Goal: Task Accomplishment & Management: Manage account settings

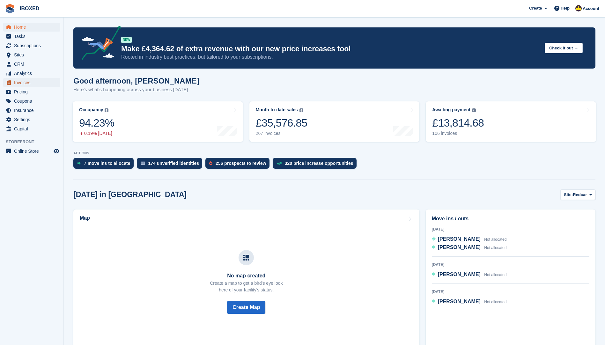
click at [26, 84] on span "Invoices" at bounding box center [33, 82] width 38 height 9
click at [20, 45] on span "Subscriptions" at bounding box center [33, 45] width 38 height 9
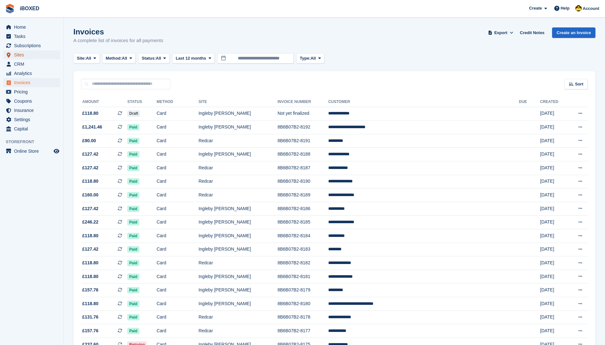
click at [26, 57] on span "Sites" at bounding box center [33, 54] width 38 height 9
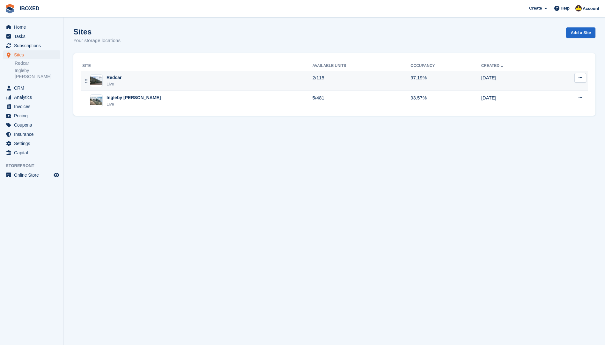
click at [157, 85] on div "Redcar Live" at bounding box center [197, 80] width 230 height 13
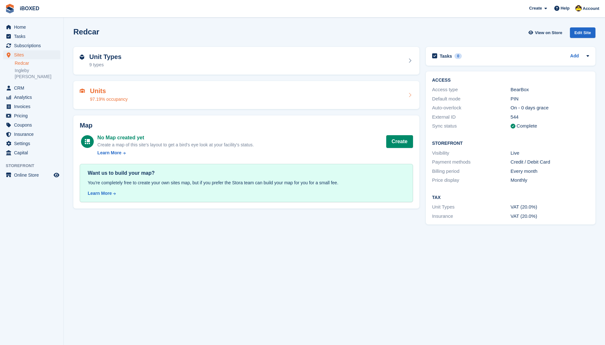
click at [157, 83] on div "Units 97.19% occupancy" at bounding box center [246, 95] width 346 height 28
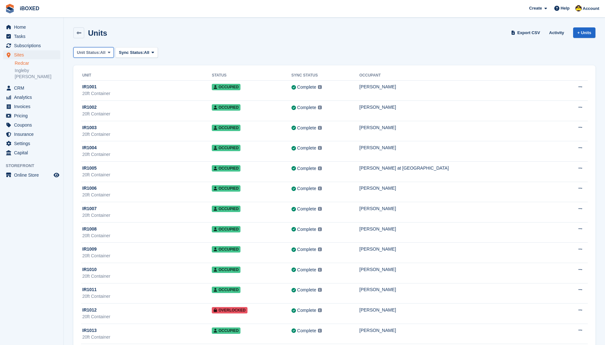
click at [99, 51] on span "Unit Status:" at bounding box center [88, 52] width 23 height 6
click at [97, 81] on link "Available" at bounding box center [103, 78] width 55 height 11
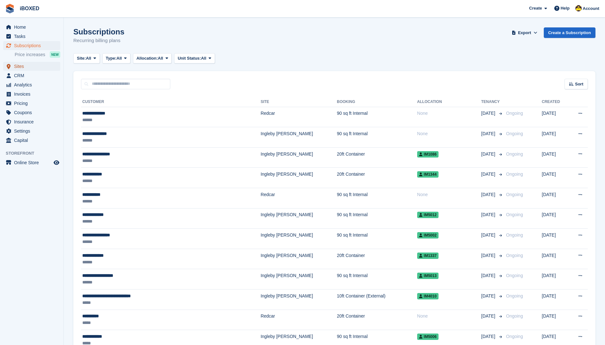
click at [33, 66] on span "Sites" at bounding box center [33, 66] width 38 height 9
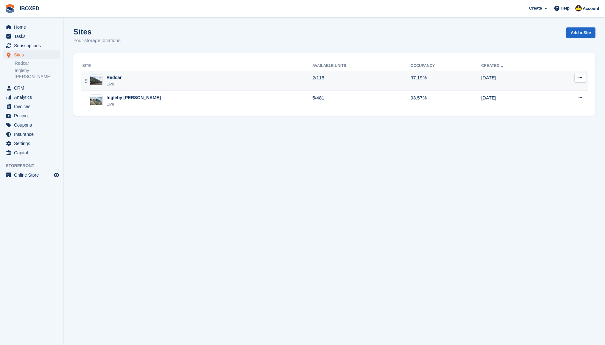
click at [172, 79] on div "Redcar Live" at bounding box center [197, 80] width 230 height 13
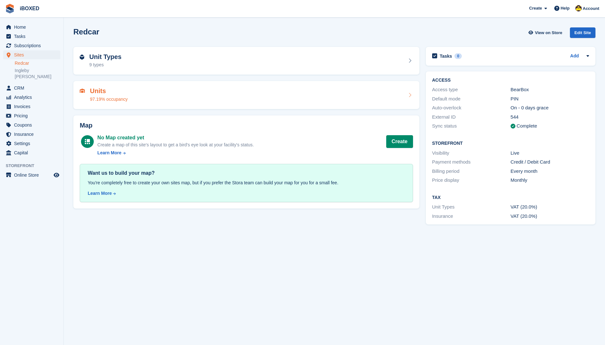
click at [157, 100] on div "Units 97.19% occupancy" at bounding box center [246, 94] width 333 height 15
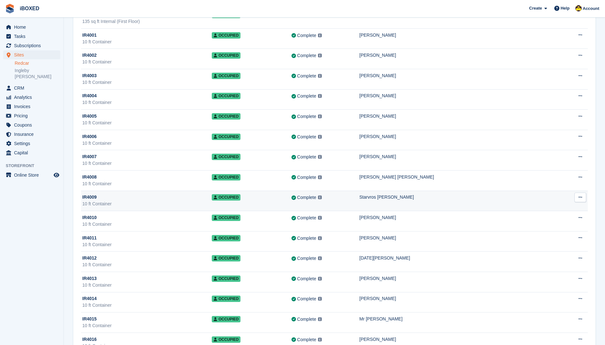
scroll to position [2081, 0]
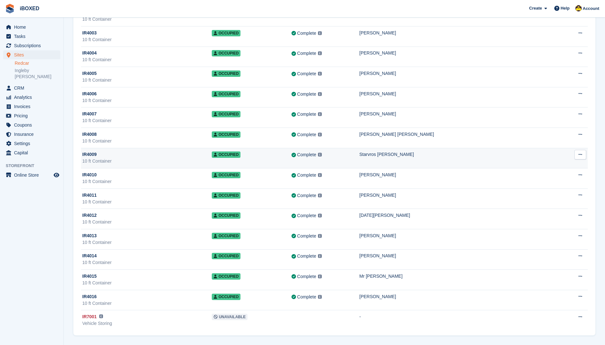
click at [157, 157] on div "IR4009" at bounding box center [146, 154] width 129 height 7
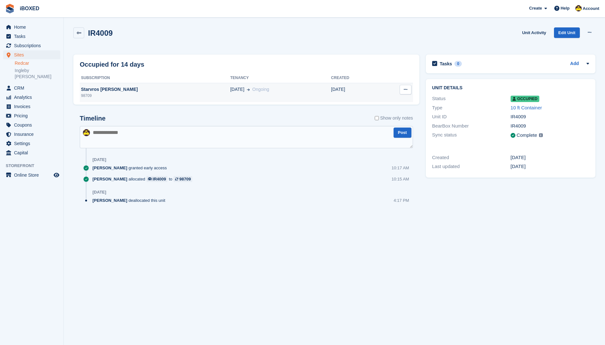
click at [128, 95] on div "98709" at bounding box center [155, 96] width 150 height 6
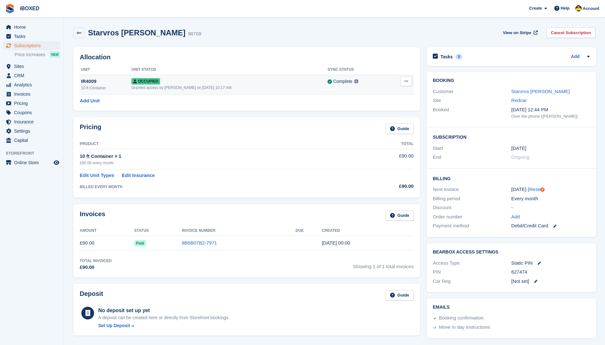
click at [405, 83] on icon at bounding box center [406, 81] width 4 height 4
click at [393, 106] on p "Deallocate" at bounding box center [380, 107] width 55 height 8
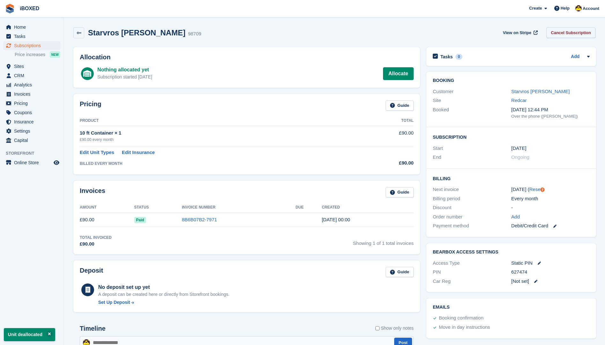
click at [569, 33] on link "Cancel Subscription" at bounding box center [570, 32] width 49 height 11
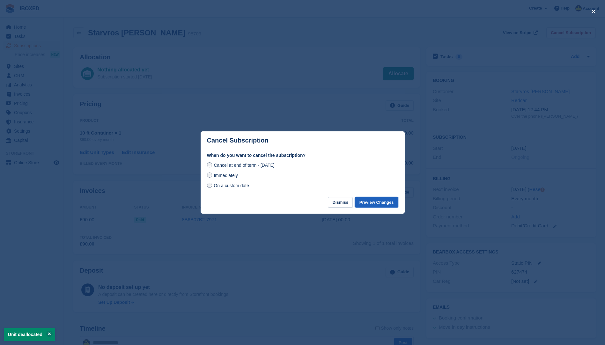
click at [379, 203] on button "Preview Changes" at bounding box center [376, 202] width 43 height 11
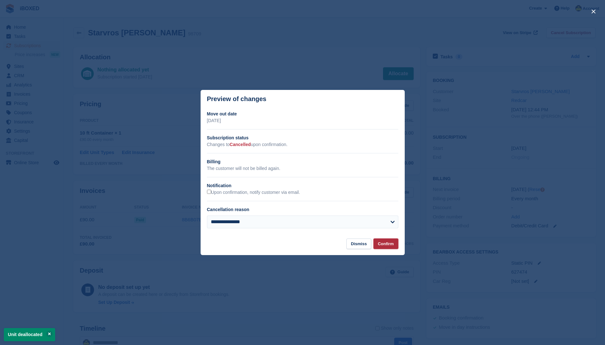
click at [376, 245] on button "Confirm" at bounding box center [385, 243] width 25 height 11
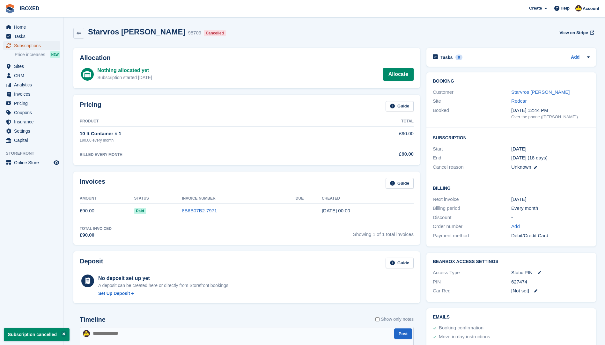
click at [26, 47] on span "Subscriptions" at bounding box center [33, 45] width 38 height 9
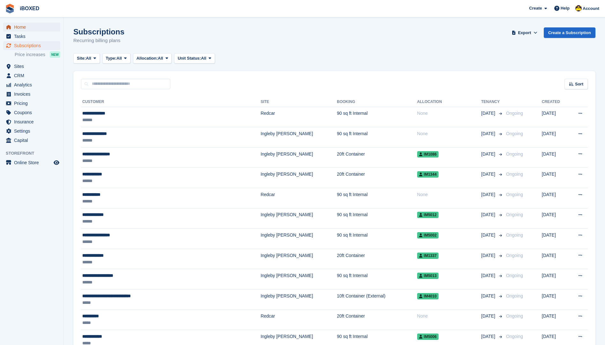
click at [24, 28] on span "Home" at bounding box center [33, 27] width 38 height 9
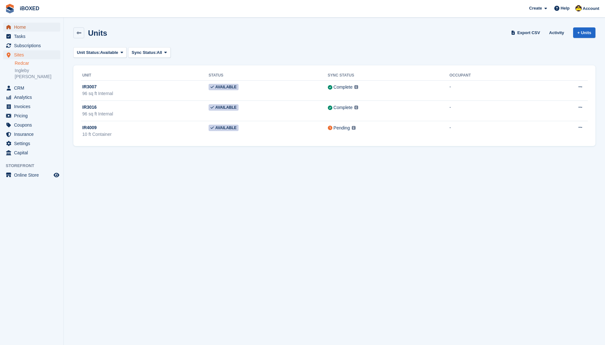
click at [35, 24] on span "Home" at bounding box center [33, 27] width 38 height 9
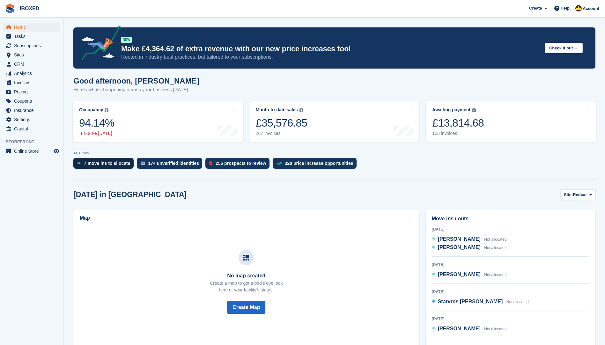
click at [109, 161] on div "7 move ins to allocate" at bounding box center [107, 163] width 47 height 5
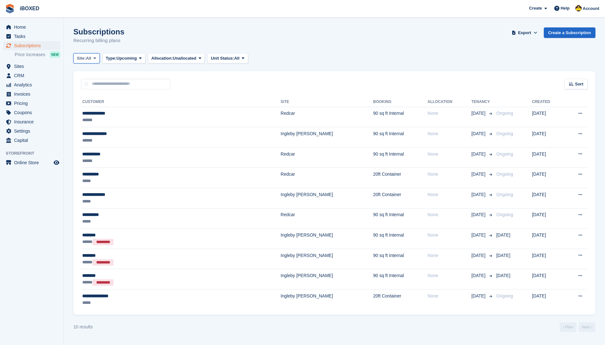
click at [96, 58] on icon at bounding box center [94, 58] width 3 height 4
click at [99, 86] on link "Redcar" at bounding box center [108, 84] width 64 height 11
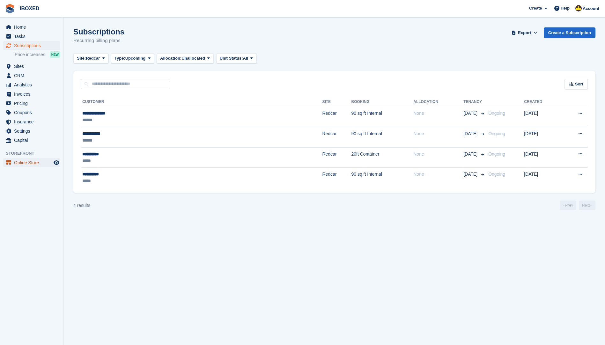
click at [31, 166] on span "Online Store" at bounding box center [33, 162] width 38 height 9
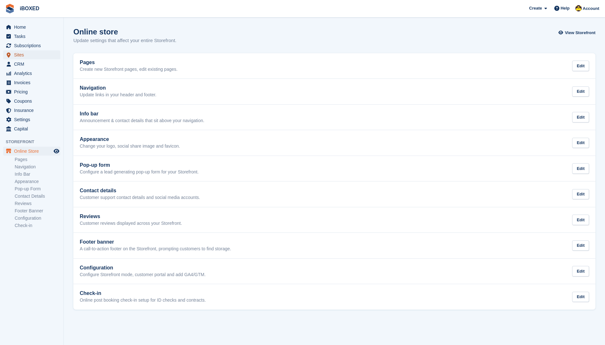
click at [32, 53] on span "Sites" at bounding box center [33, 54] width 38 height 9
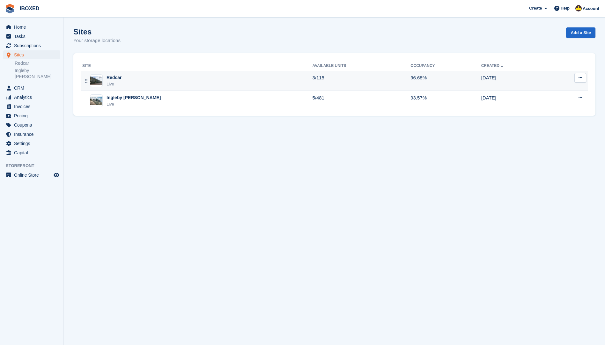
click at [549, 83] on td "Edit site View on Store Unit types Units Map" at bounding box center [568, 81] width 39 height 20
click at [579, 78] on icon at bounding box center [580, 78] width 4 height 4
click at [536, 86] on p "Edit site" at bounding box center [555, 90] width 55 height 8
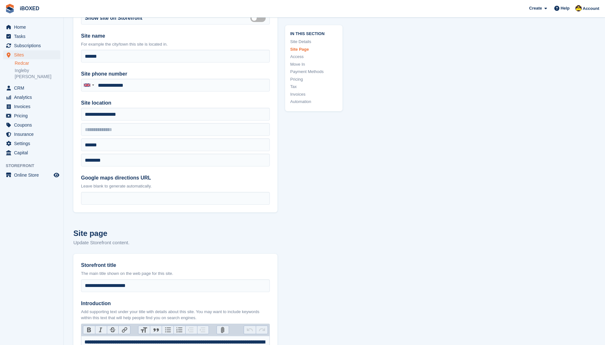
type input "**********"
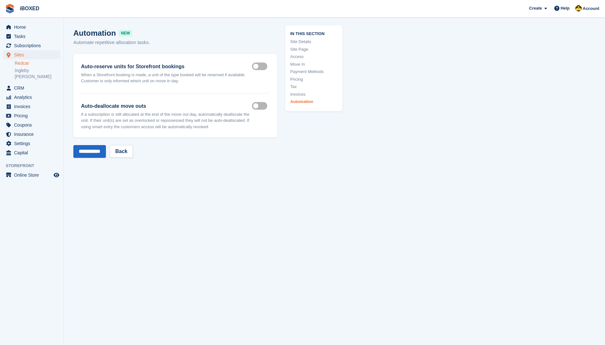
scroll to position [3094, 0]
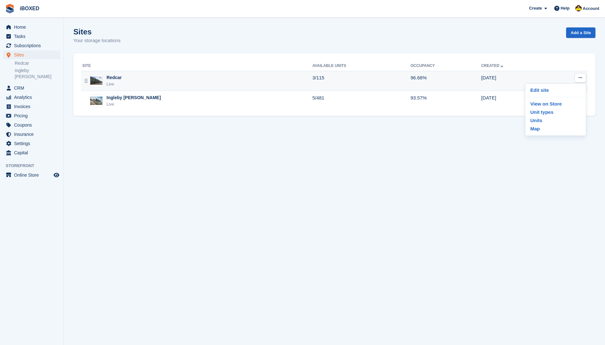
click at [361, 78] on td "3/115" at bounding box center [361, 81] width 98 height 20
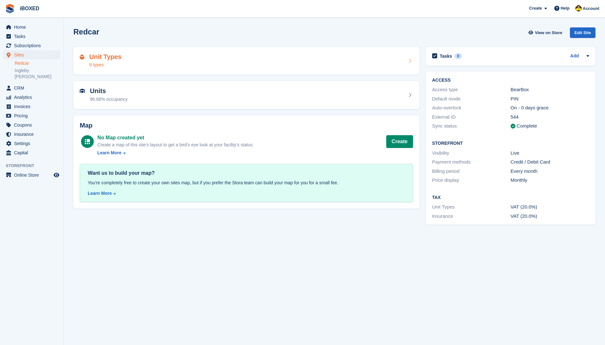
click at [375, 67] on div "Unit Types 9 types" at bounding box center [246, 60] width 333 height 15
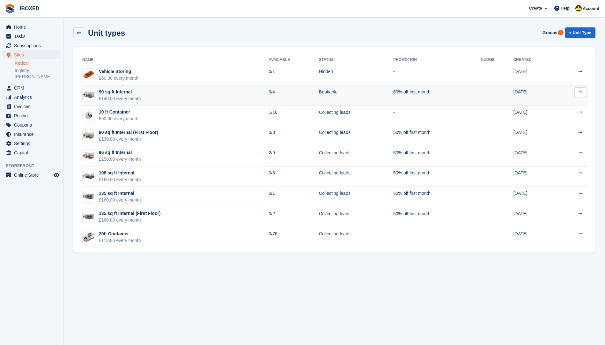
click at [334, 99] on td "Bookable" at bounding box center [356, 95] width 74 height 20
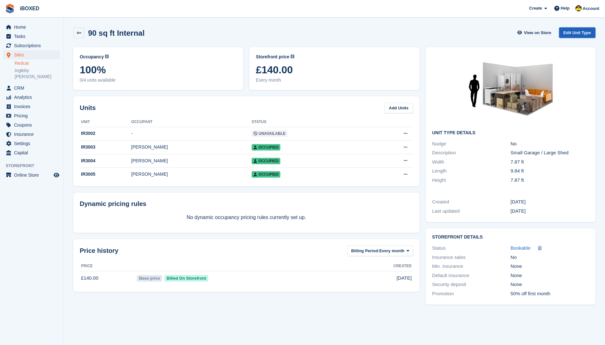
click at [583, 33] on link "Edit Unit Type" at bounding box center [577, 32] width 36 height 11
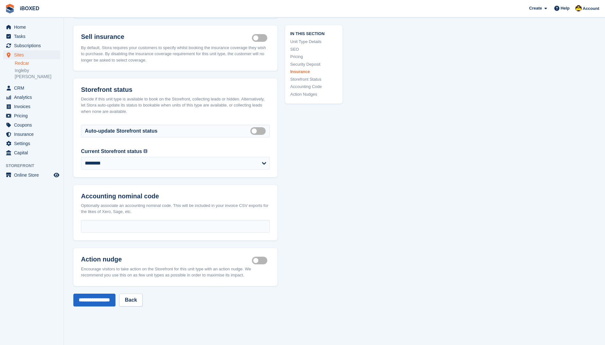
scroll to position [797, 0]
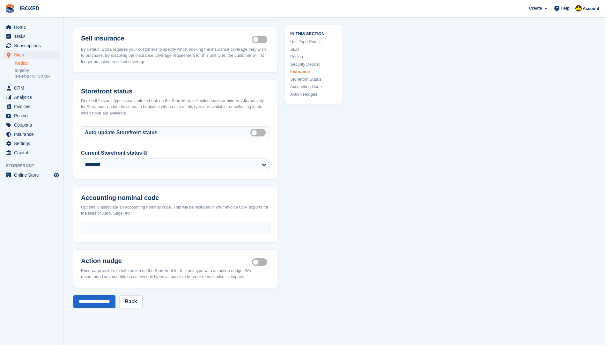
click at [131, 156] on label "Current Storefront status" at bounding box center [111, 153] width 61 height 8
click at [131, 158] on select "**********" at bounding box center [175, 164] width 189 height 13
click at [130, 159] on select "**********" at bounding box center [175, 164] width 189 height 13
select select "**********"
click at [81, 158] on select "**********" at bounding box center [175, 164] width 189 height 13
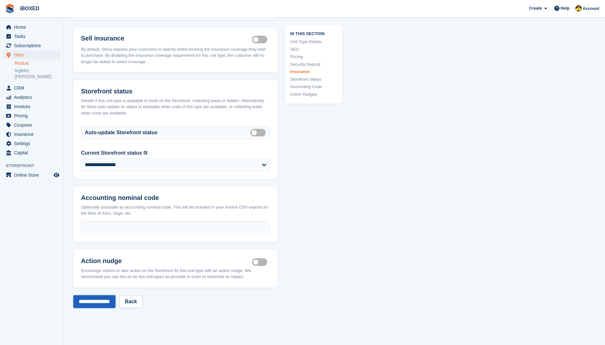
click at [91, 299] on input "**********" at bounding box center [94, 301] width 42 height 13
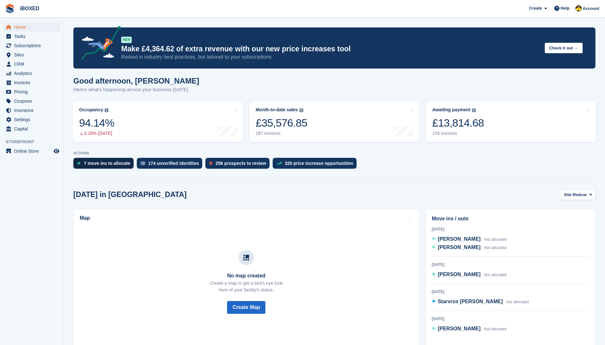
click at [101, 163] on div "7 move ins to allocate" at bounding box center [107, 163] width 47 height 5
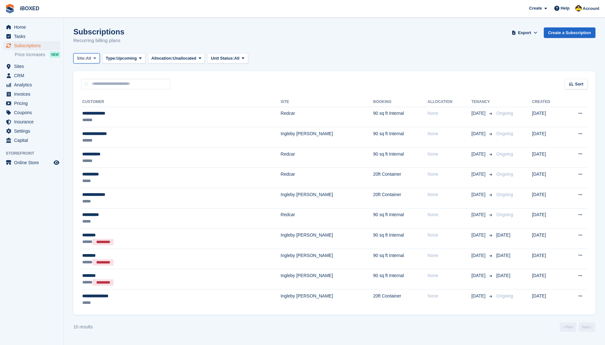
click at [89, 56] on span "All" at bounding box center [88, 58] width 5 height 6
click at [91, 85] on link "Redcar" at bounding box center [108, 84] width 64 height 11
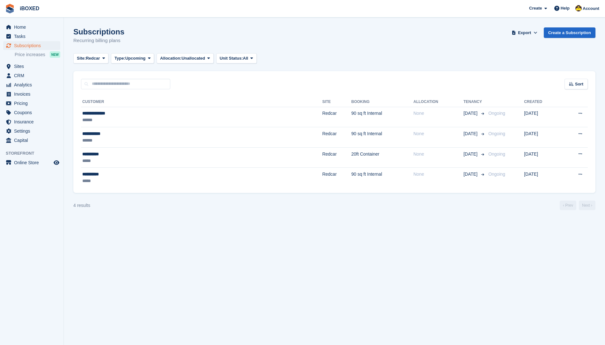
click at [364, 30] on div "Subscriptions Recurring billing plans Export Export Subscriptions Export a CSV …" at bounding box center [334, 39] width 522 height 25
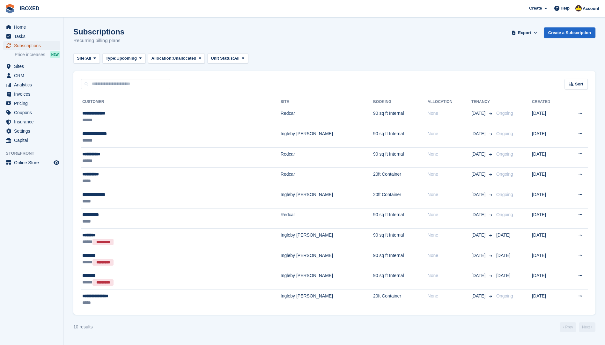
click at [38, 47] on span "Subscriptions" at bounding box center [33, 45] width 38 height 9
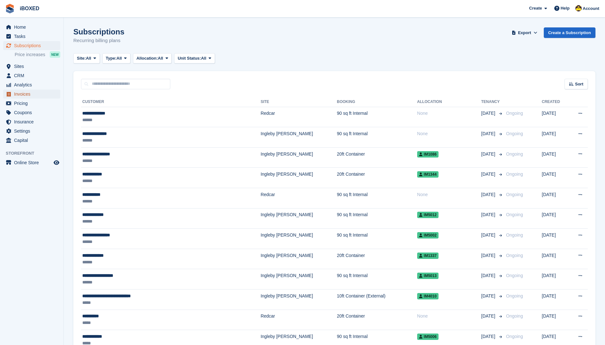
click at [40, 96] on span "Invoices" at bounding box center [33, 94] width 38 height 9
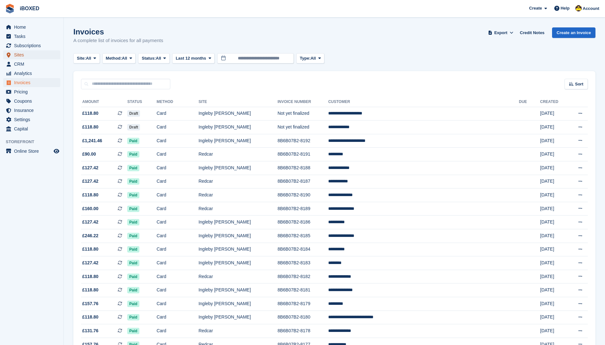
click at [10, 55] on icon "menu" at bounding box center [9, 54] width 4 height 5
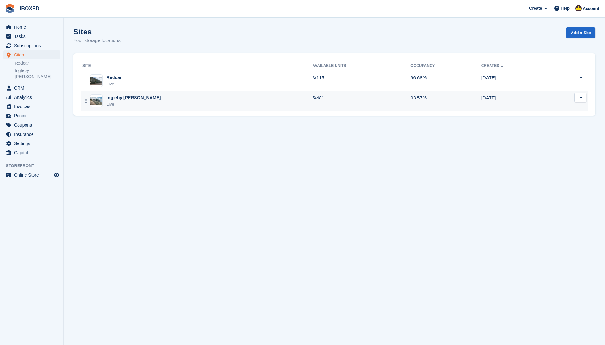
click at [103, 107] on div "Ingleby Barwick Live" at bounding box center [197, 100] width 230 height 13
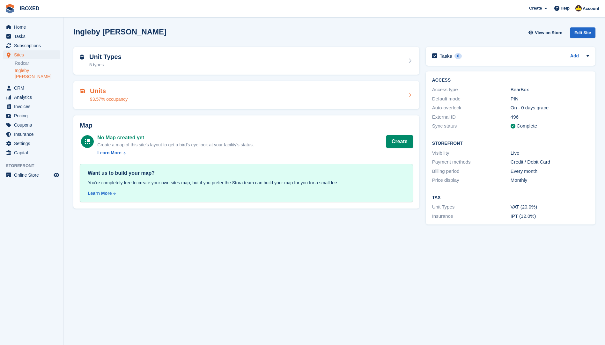
click at [102, 92] on h2 "Units" at bounding box center [109, 90] width 38 height 7
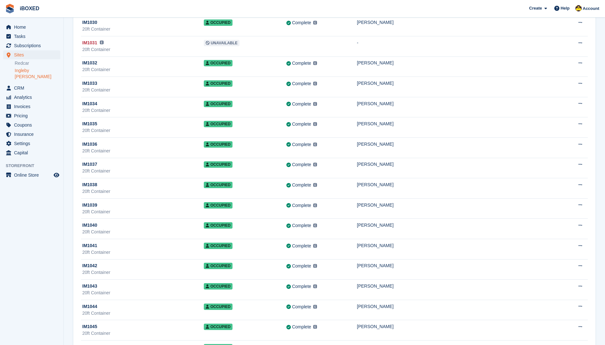
scroll to position [669, 0]
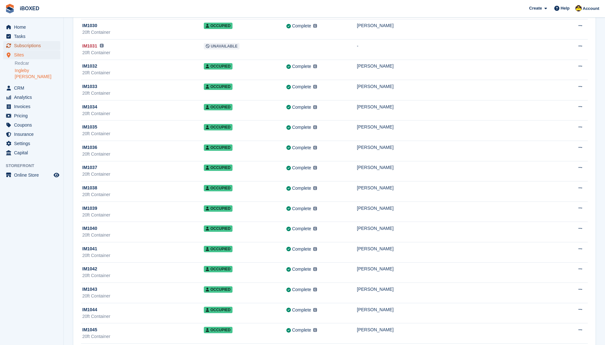
click at [15, 48] on span "Subscriptions" at bounding box center [33, 45] width 38 height 9
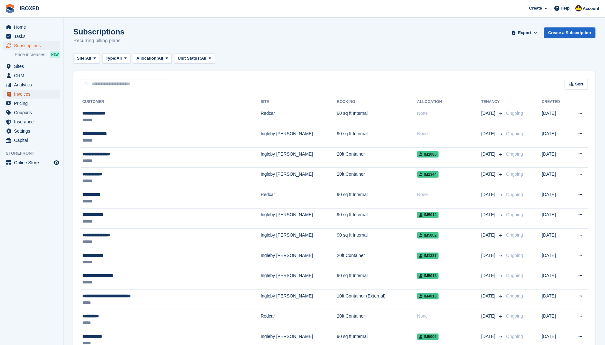
click at [33, 91] on span "Invoices" at bounding box center [33, 94] width 38 height 9
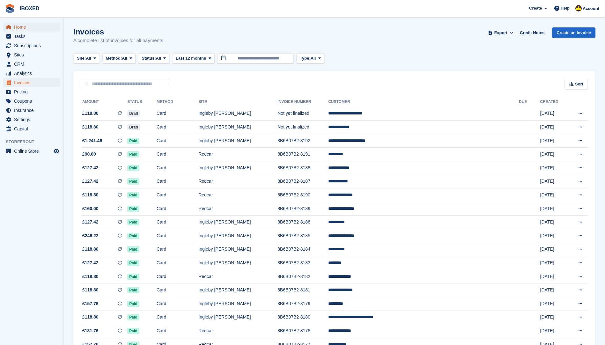
click at [18, 29] on span "Home" at bounding box center [33, 27] width 38 height 9
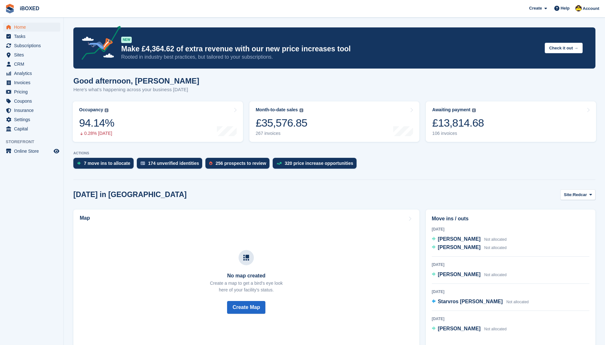
click at [309, 123] on link "Month-to-date sales The sum of all finalised invoices generated this month to d…" at bounding box center [334, 121] width 170 height 40
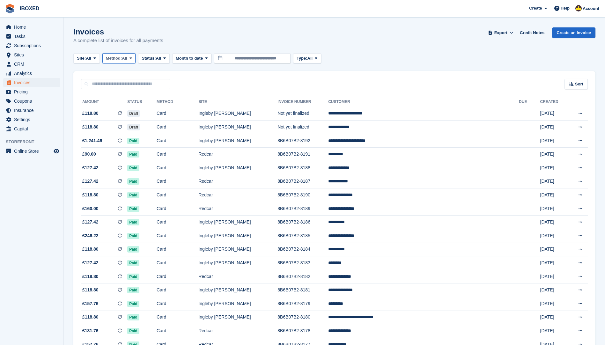
click at [136, 59] on button "Method: All" at bounding box center [118, 58] width 33 height 11
click at [120, 116] on link "Debit/Credit Card" at bounding box center [132, 118] width 55 height 11
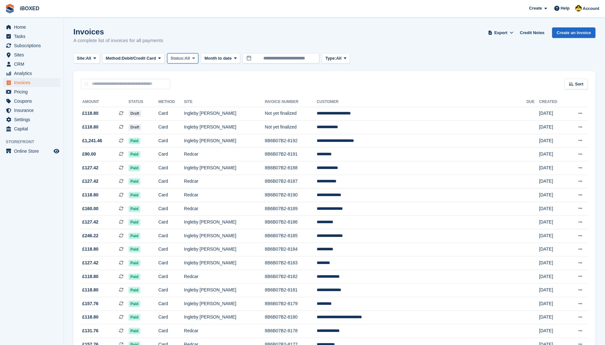
click at [192, 55] on button "Status: All" at bounding box center [182, 58] width 31 height 11
click at [197, 103] on link "Open" at bounding box center [197, 107] width 55 height 11
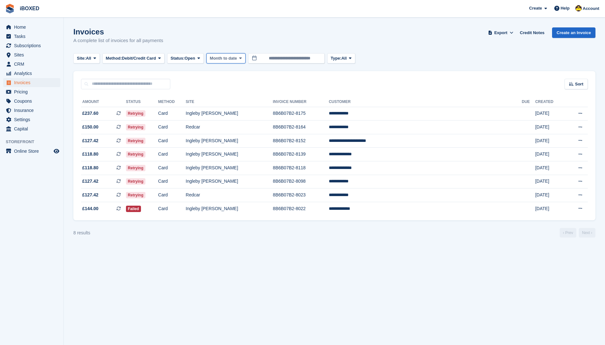
click at [230, 62] on button "Month to date" at bounding box center [225, 58] width 39 height 11
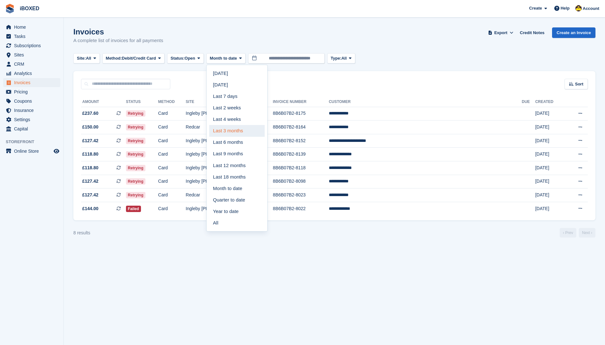
click at [249, 130] on link "Last 3 months" at bounding box center [236, 130] width 55 height 11
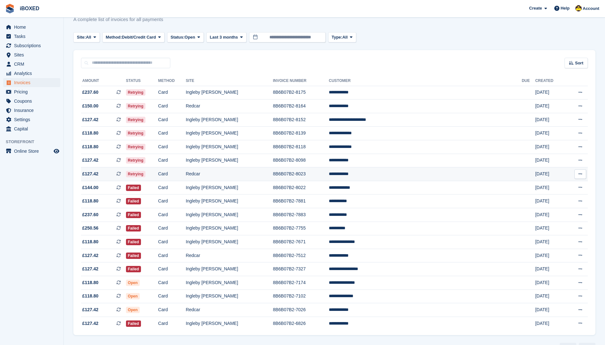
scroll to position [38, 0]
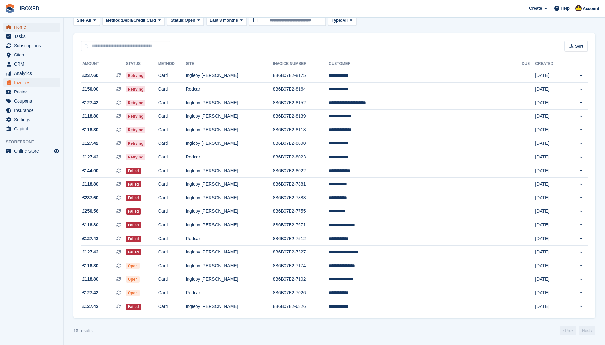
click at [25, 28] on span "Home" at bounding box center [33, 27] width 38 height 9
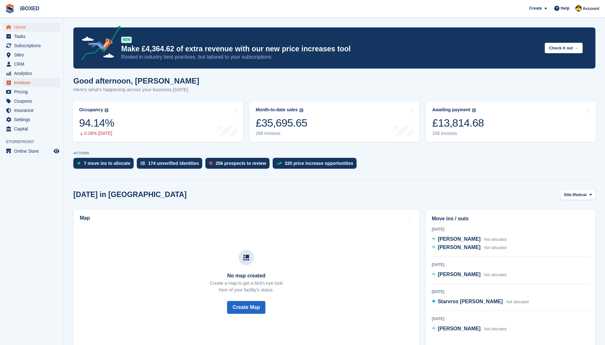
click at [24, 84] on span "Invoices" at bounding box center [33, 82] width 38 height 9
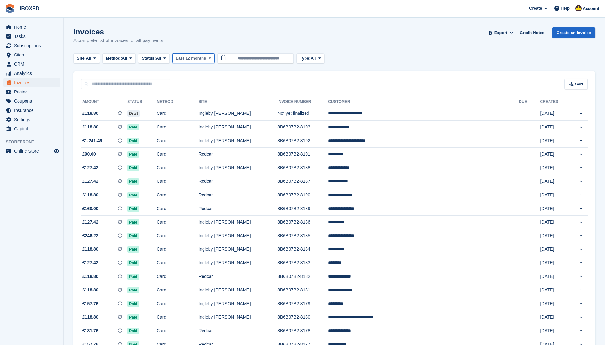
click at [204, 57] on span "Last 12 months" at bounding box center [191, 58] width 30 height 6
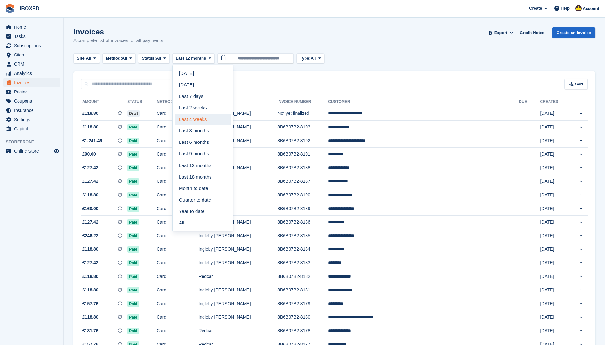
click at [206, 121] on link "Last 4 weeks" at bounding box center [202, 118] width 55 height 11
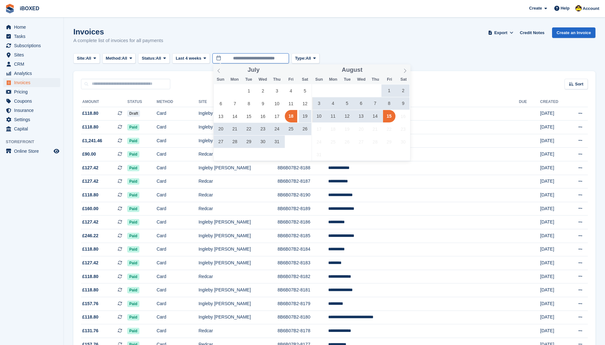
click at [245, 59] on input "**********" at bounding box center [250, 58] width 76 height 11
click at [390, 86] on span "1" at bounding box center [389, 90] width 12 height 12
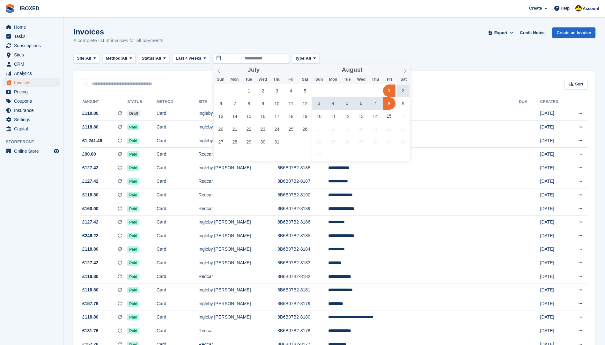
click at [388, 109] on span "8" at bounding box center [389, 103] width 12 height 12
type input "**********"
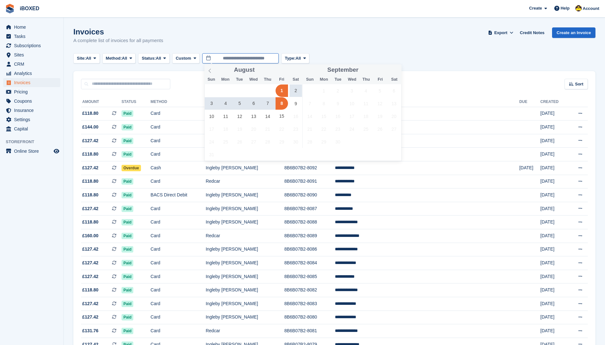
click at [262, 58] on input "**********" at bounding box center [240, 58] width 76 height 11
click at [286, 116] on span "15" at bounding box center [281, 116] width 12 height 12
type input "**********"
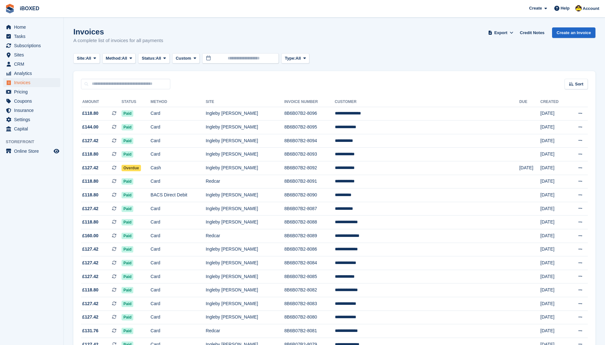
click at [248, 60] on input "text" at bounding box center [240, 58] width 76 height 11
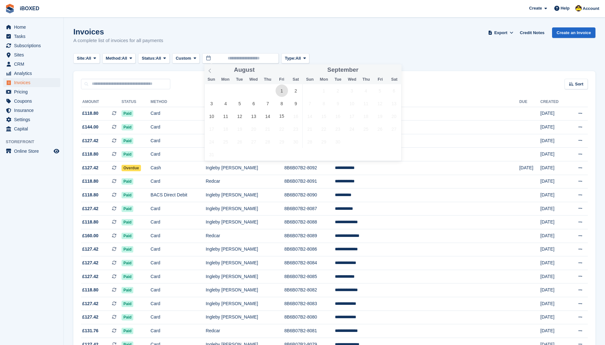
click at [277, 88] on span "1" at bounding box center [281, 90] width 12 height 12
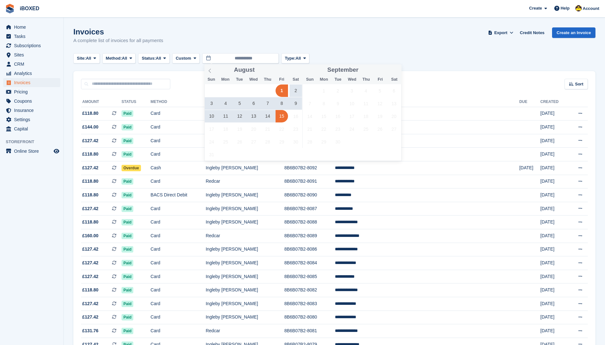
click at [282, 113] on span "15" at bounding box center [281, 116] width 12 height 12
type input "**********"
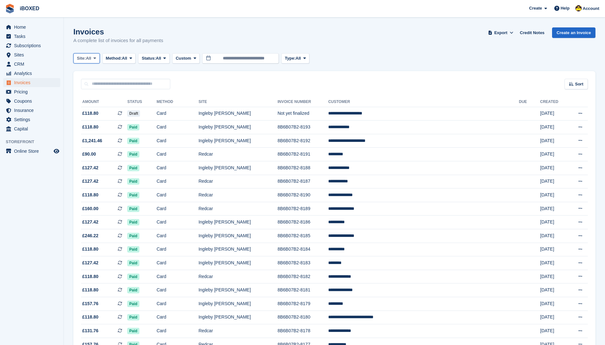
click at [91, 60] on span "All" at bounding box center [88, 58] width 5 height 6
click at [123, 55] on button "Method: All" at bounding box center [118, 58] width 33 height 11
click at [123, 116] on link "Debit/Credit Card" at bounding box center [132, 118] width 55 height 11
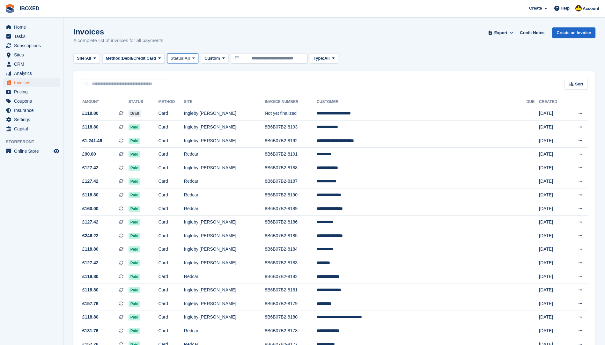
click at [178, 55] on button "Status: All" at bounding box center [182, 58] width 31 height 11
click at [185, 104] on link "Open" at bounding box center [197, 107] width 55 height 11
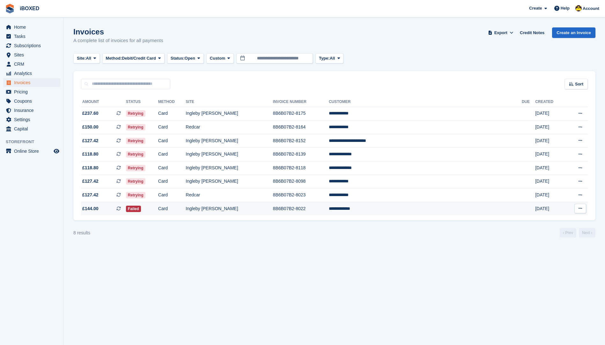
click at [158, 208] on td "Failed" at bounding box center [142, 208] width 32 height 13
click at [186, 192] on td "Card" at bounding box center [172, 195] width 28 height 14
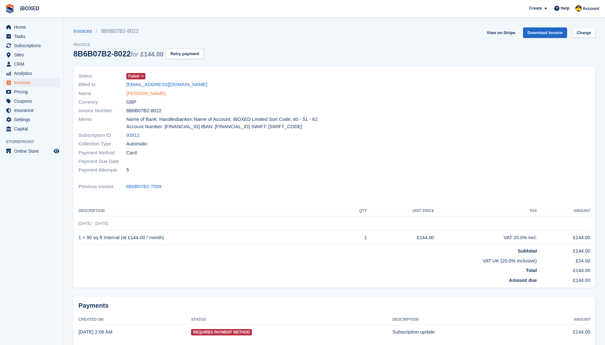
click at [145, 94] on link "Stephen Craig" at bounding box center [145, 93] width 39 height 7
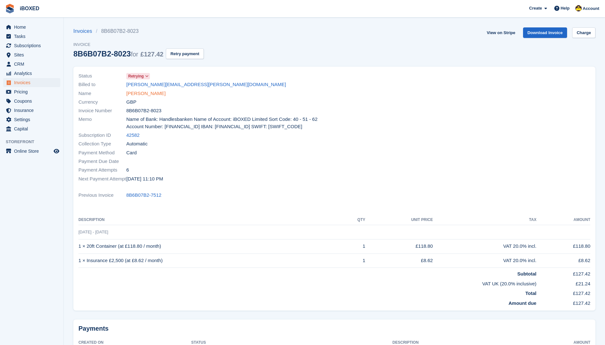
click at [146, 90] on link "[PERSON_NAME]" at bounding box center [145, 93] width 39 height 7
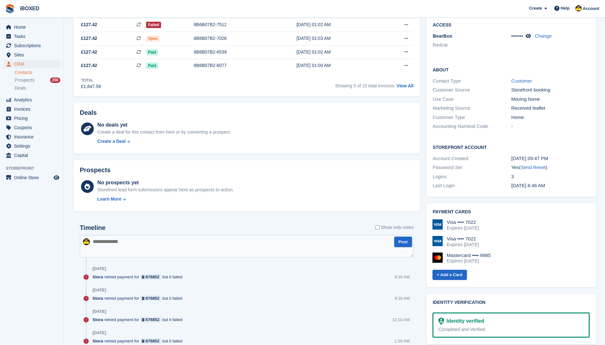
scroll to position [159, 0]
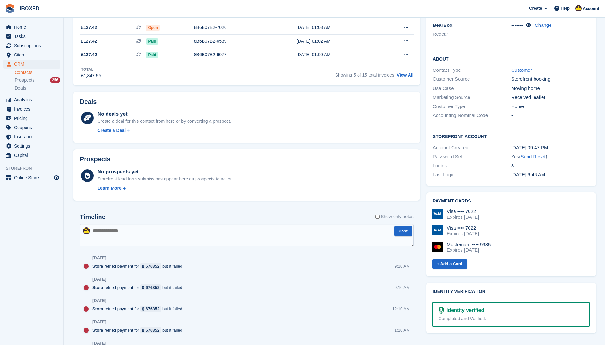
click at [386, 216] on label "Show only notes" at bounding box center [394, 216] width 38 height 7
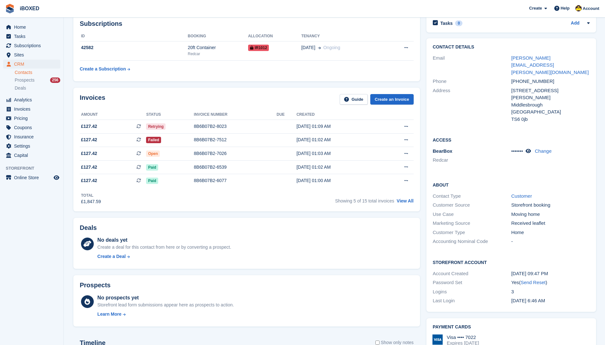
scroll to position [0, 0]
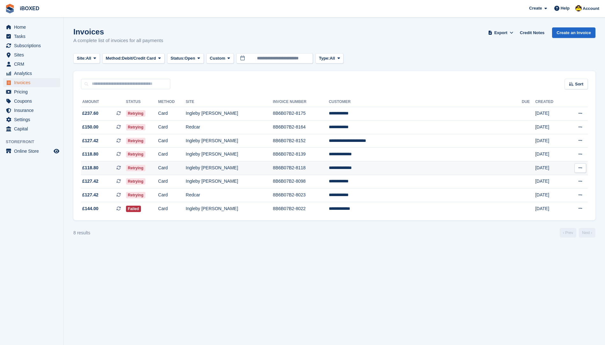
click at [432, 163] on td "**********" at bounding box center [425, 168] width 193 height 14
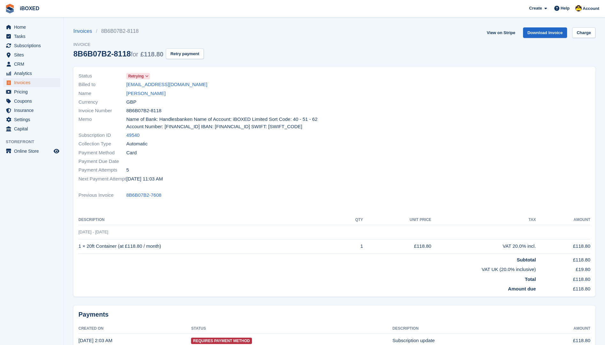
click at [146, 99] on div "Currency GBP" at bounding box center [204, 102] width 252 height 9
click at [146, 96] on link "[PERSON_NAME]" at bounding box center [145, 93] width 39 height 7
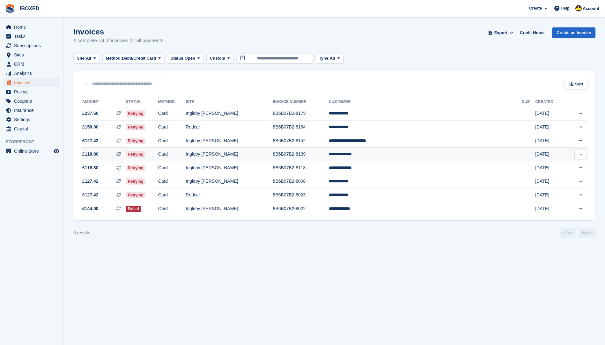
click at [441, 150] on td "**********" at bounding box center [425, 155] width 193 height 14
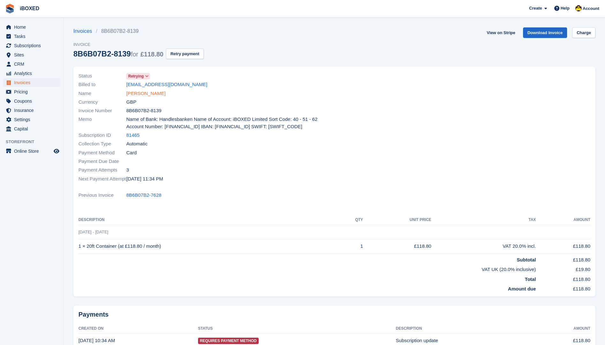
click at [148, 95] on link "[PERSON_NAME]" at bounding box center [145, 93] width 39 height 7
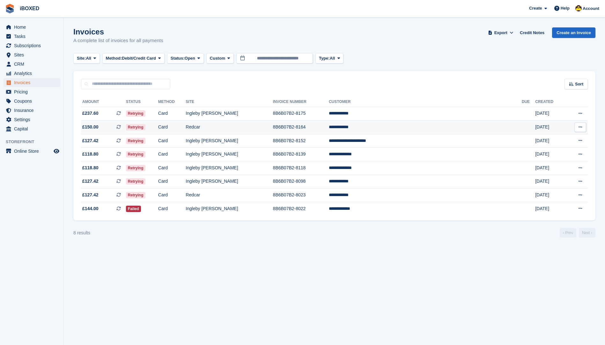
click at [452, 132] on td "**********" at bounding box center [425, 127] width 193 height 14
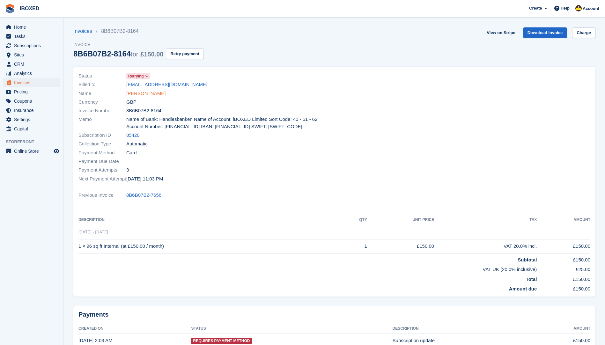
click at [154, 94] on link "steven kenny" at bounding box center [145, 93] width 39 height 7
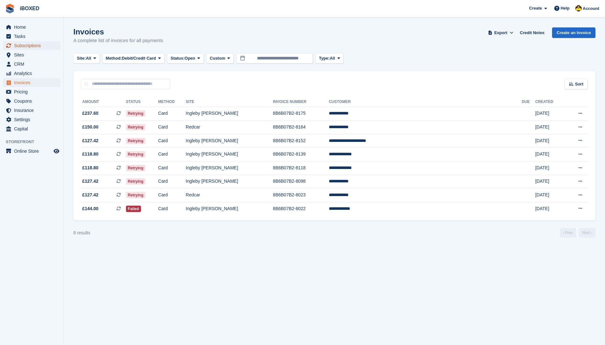
click at [20, 41] on span "Subscriptions" at bounding box center [33, 45] width 38 height 9
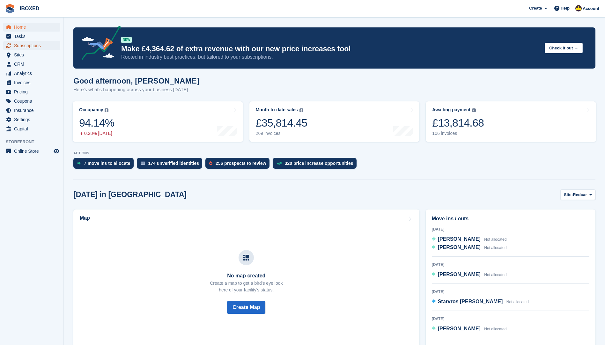
click at [47, 44] on span "Subscriptions" at bounding box center [33, 45] width 38 height 9
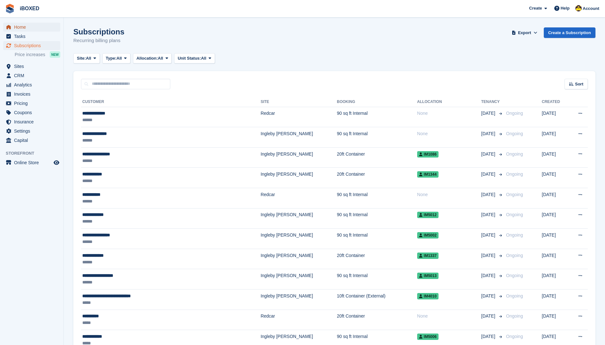
click at [43, 25] on span "Home" at bounding box center [33, 27] width 38 height 9
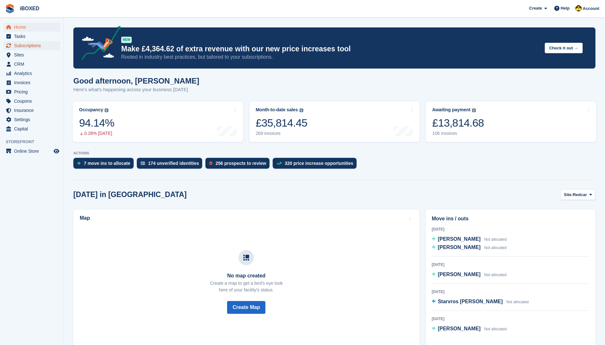
click at [45, 42] on span "Subscriptions" at bounding box center [33, 45] width 38 height 9
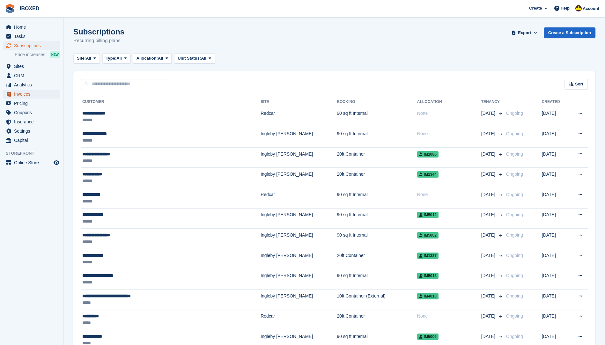
click at [37, 94] on span "Invoices" at bounding box center [33, 94] width 38 height 9
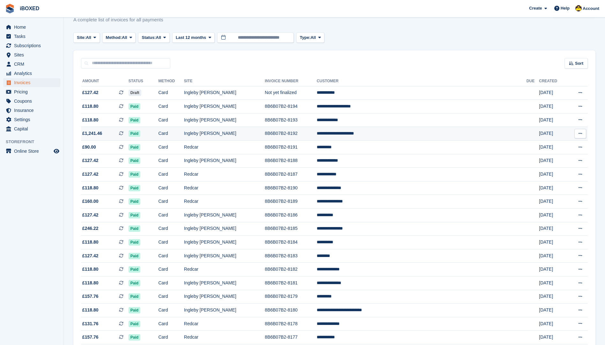
scroll to position [32, 0]
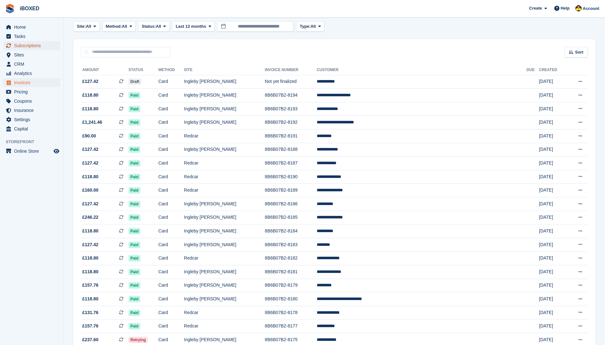
click at [26, 47] on span "Subscriptions" at bounding box center [33, 45] width 38 height 9
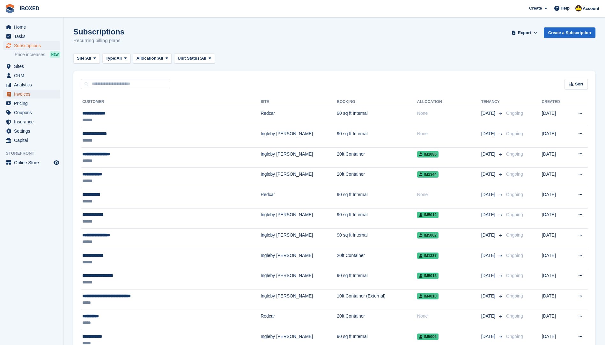
click at [28, 92] on span "Invoices" at bounding box center [33, 94] width 38 height 9
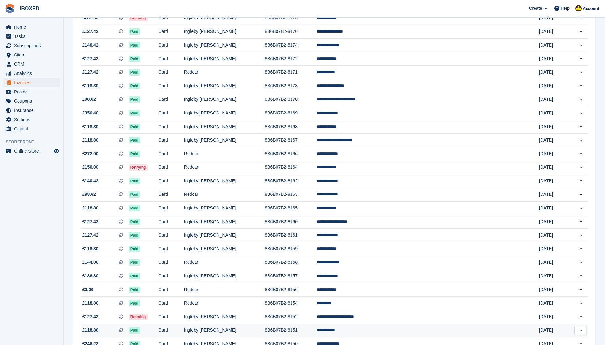
scroll to position [382, 0]
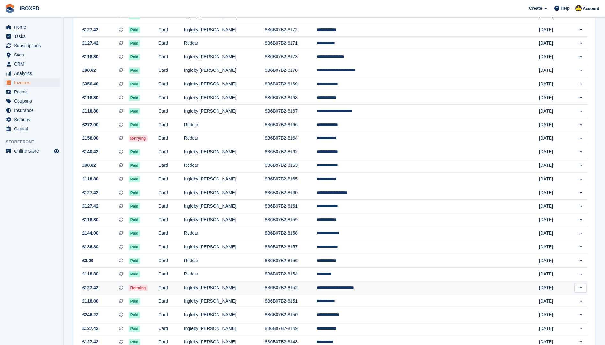
click at [454, 287] on td "**********" at bounding box center [422, 288] width 210 height 14
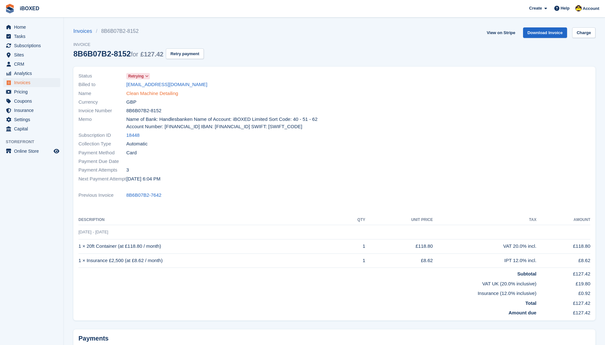
click at [161, 95] on link "Clean Machine Detailing" at bounding box center [152, 93] width 52 height 7
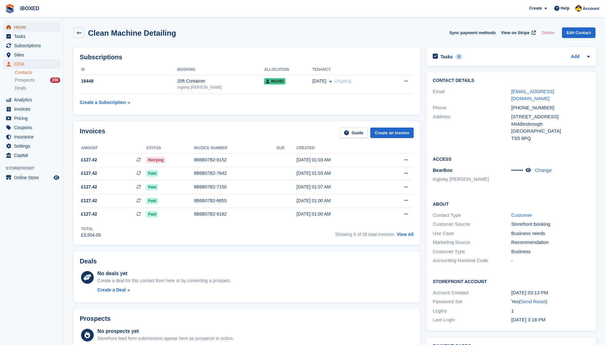
click at [28, 25] on span "Home" at bounding box center [33, 27] width 38 height 9
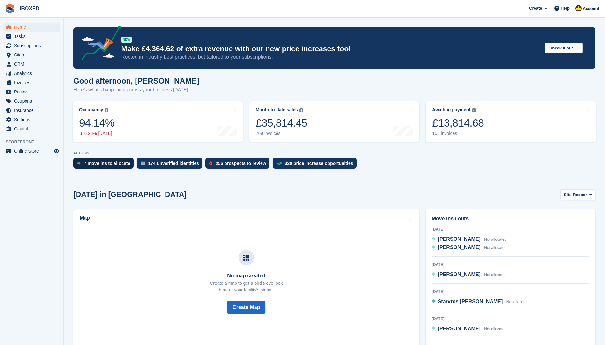
click at [106, 168] on div "7 move ins to allocate" at bounding box center [103, 163] width 60 height 11
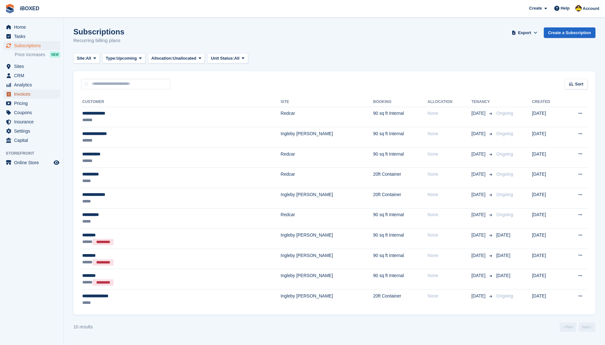
click at [26, 98] on span "Invoices" at bounding box center [33, 94] width 38 height 9
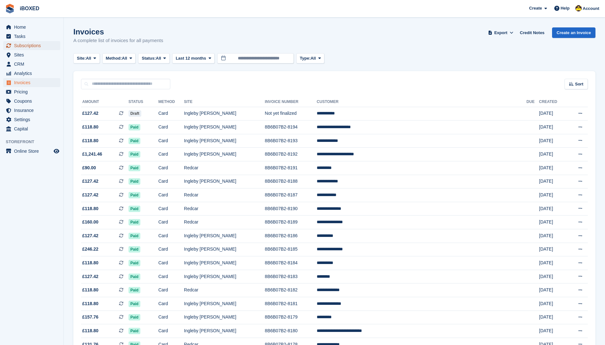
click at [34, 48] on span "Subscriptions" at bounding box center [33, 45] width 38 height 9
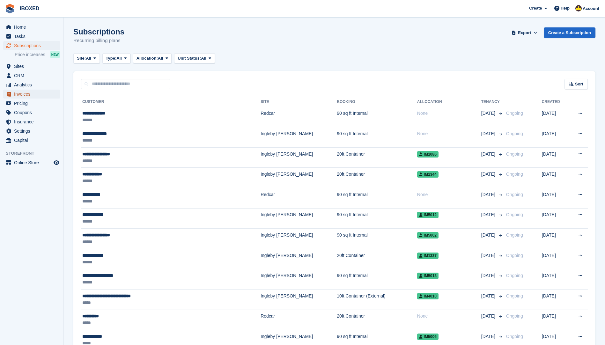
click at [40, 95] on span "Invoices" at bounding box center [33, 94] width 38 height 9
